Goal: Task Accomplishment & Management: Complete application form

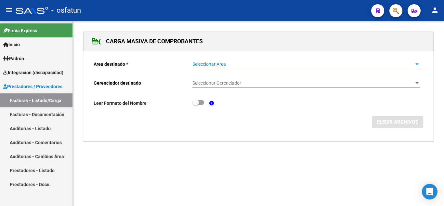
click at [233, 64] on span "Seleccionar Area" at bounding box center [304, 64] width 222 height 6
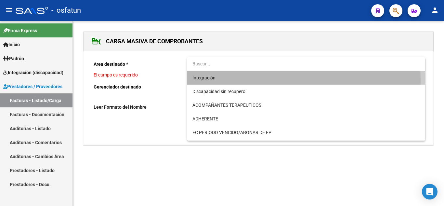
click at [209, 81] on span "Integración" at bounding box center [307, 78] width 228 height 14
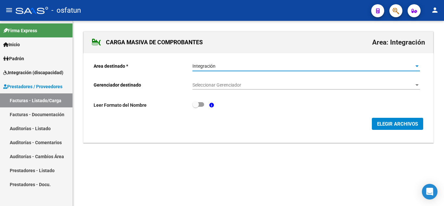
click at [219, 86] on span "Seleccionar Gerenciador" at bounding box center [304, 85] width 222 height 6
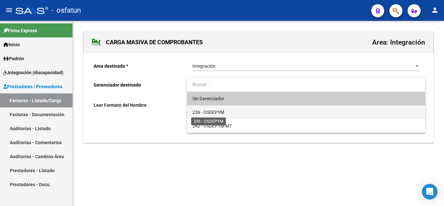
click at [219, 110] on span "236 - OSDEPYM" at bounding box center [209, 112] width 32 height 5
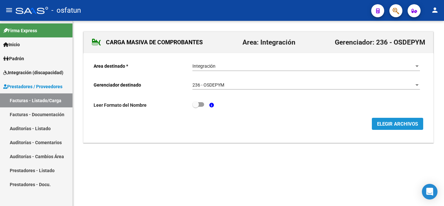
click at [387, 125] on span "ELEGIR ARCHIVOS" at bounding box center [397, 124] width 41 height 6
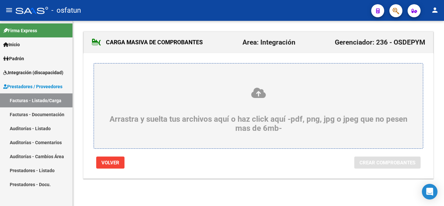
click at [244, 106] on div "Arrastra y suelta tus archivos aquí o haz click aquí -pdf, png, jpg o jpeg que …" at bounding box center [259, 110] width 298 height 46
click at [0, 0] on input "Arrastra y suelta tus archivos aquí o haz click aquí -pdf, png, jpg o jpeg que …" at bounding box center [0, 0] width 0 height 0
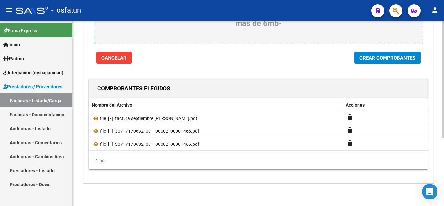
scroll to position [107, 0]
click at [369, 55] on span "Crear Comprobantes" at bounding box center [388, 58] width 56 height 6
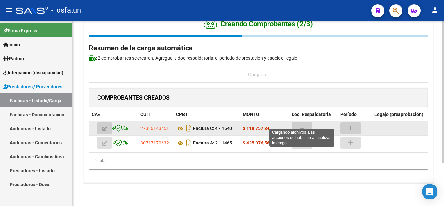
scroll to position [31, 0]
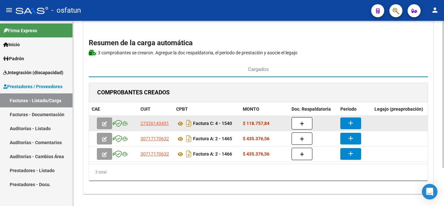
click at [350, 122] on mat-icon "add" at bounding box center [351, 123] width 8 height 8
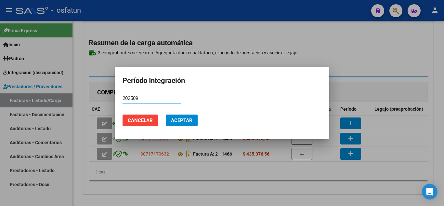
drag, startPoint x: 145, startPoint y: 98, endPoint x: 105, endPoint y: 97, distance: 40.0
click at [105, 97] on div "Período Integración 202509 Período (AAAAMM) Cancelar Aceptar" at bounding box center [222, 103] width 444 height 206
type input "202509"
click at [181, 122] on span "Aceptar" at bounding box center [181, 120] width 21 height 6
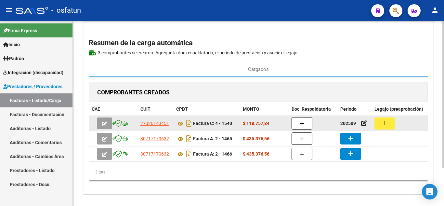
click at [389, 124] on button "add" at bounding box center [385, 123] width 21 height 12
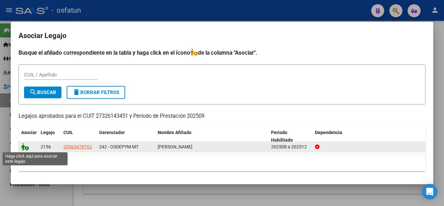
click at [26, 150] on icon at bounding box center [25, 146] width 8 height 7
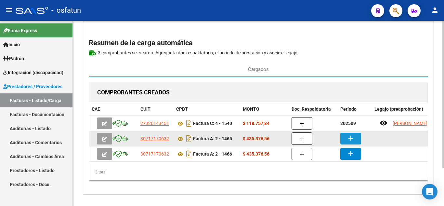
click at [344, 139] on button "add" at bounding box center [350, 139] width 21 height 12
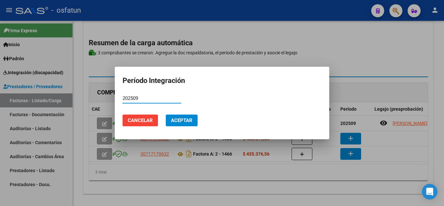
type input "202509"
click at [177, 116] on button "Aceptar" at bounding box center [182, 120] width 32 height 12
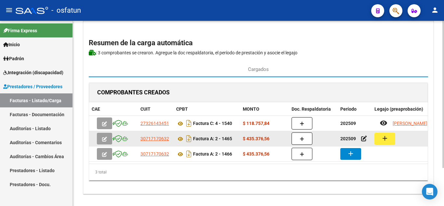
click at [386, 137] on mat-icon "add" at bounding box center [385, 138] width 8 height 8
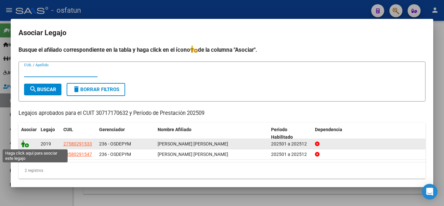
click at [26, 145] on icon at bounding box center [25, 143] width 8 height 7
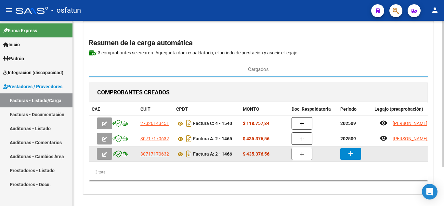
click at [346, 155] on button "add" at bounding box center [350, 154] width 21 height 12
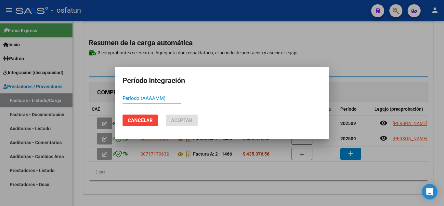
paste input "202509"
type input "202509"
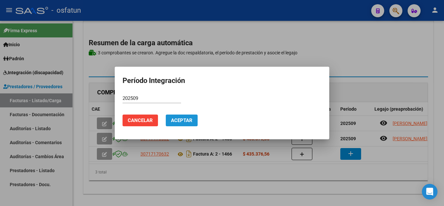
click at [173, 121] on span "Aceptar" at bounding box center [181, 120] width 21 height 6
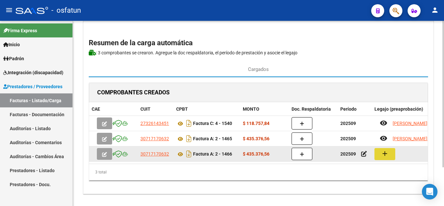
click at [380, 156] on button "add" at bounding box center [385, 154] width 21 height 12
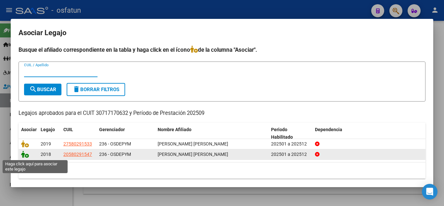
click at [27, 155] on icon at bounding box center [25, 154] width 8 height 7
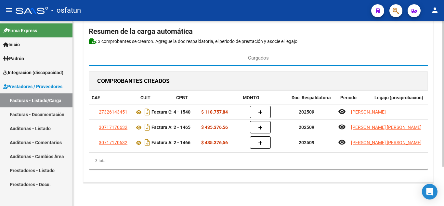
scroll to position [0, 0]
